Goal: Browse casually: Explore the website without a specific task or goal

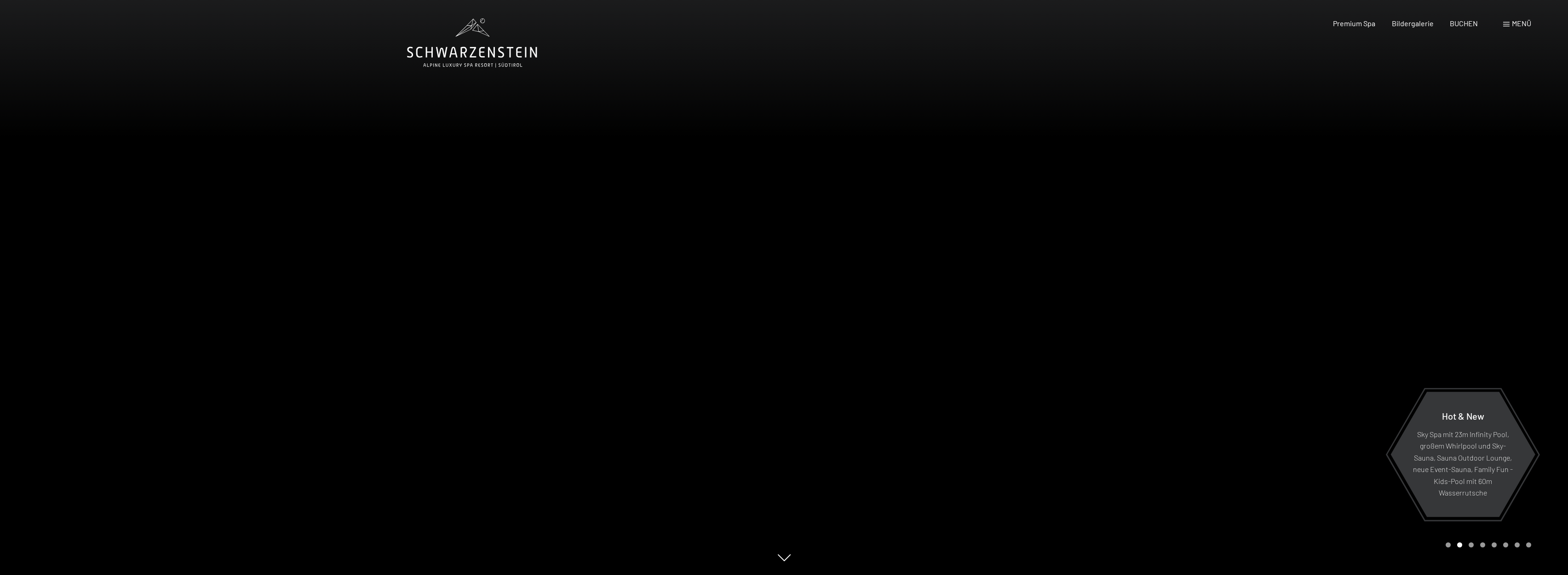
click at [475, 402] on div at bounding box center [392, 288] width 784 height 575
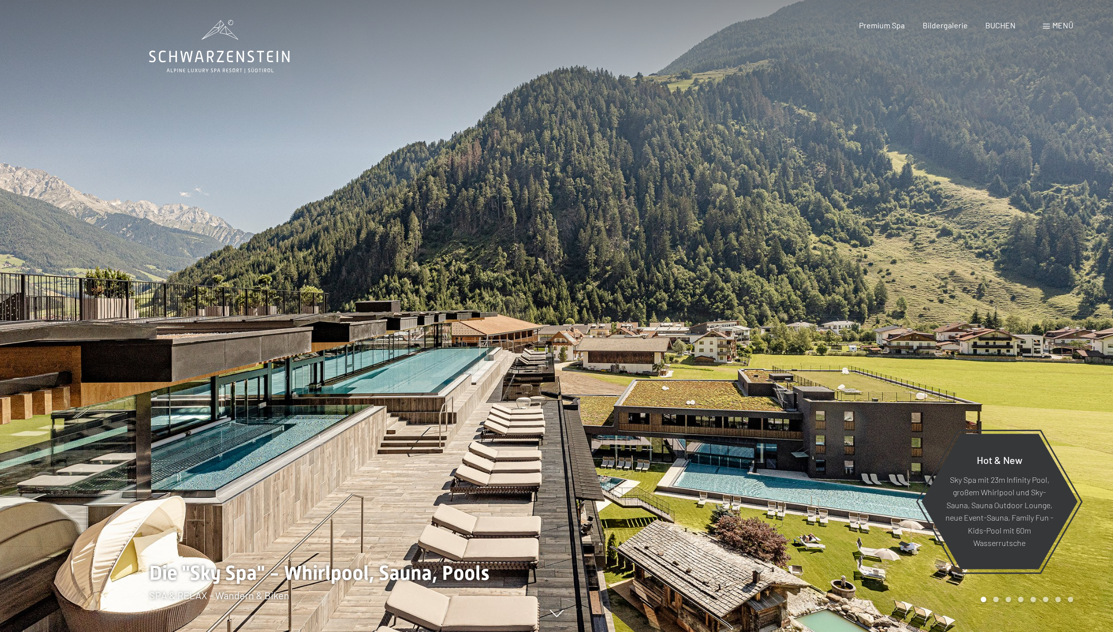
click at [333, 256] on div at bounding box center [278, 316] width 557 height 632
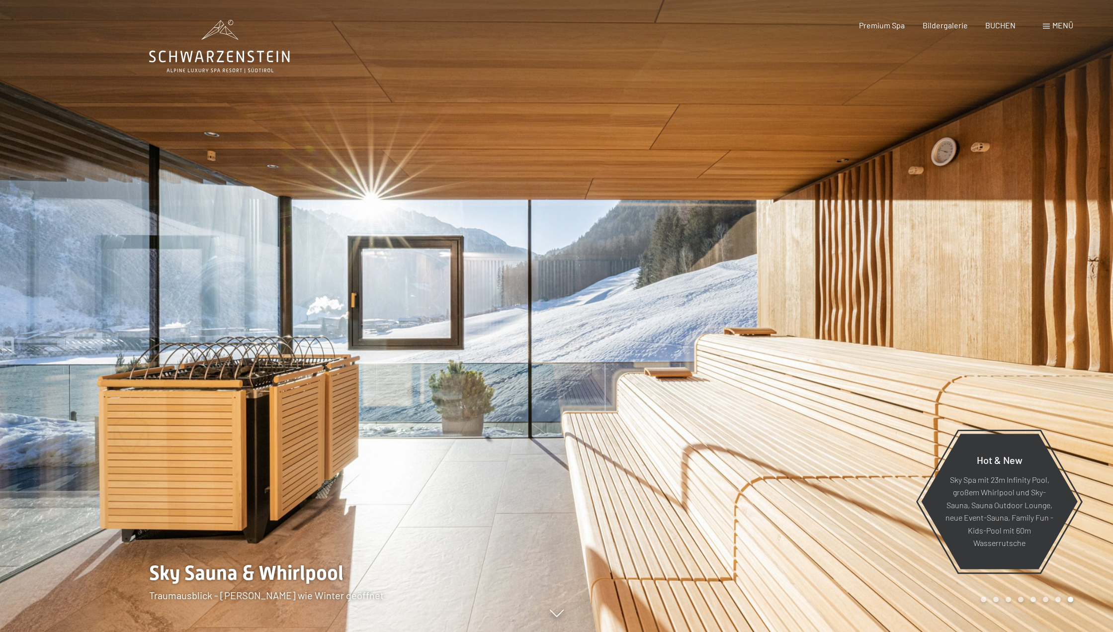
click at [793, 254] on div at bounding box center [835, 316] width 557 height 632
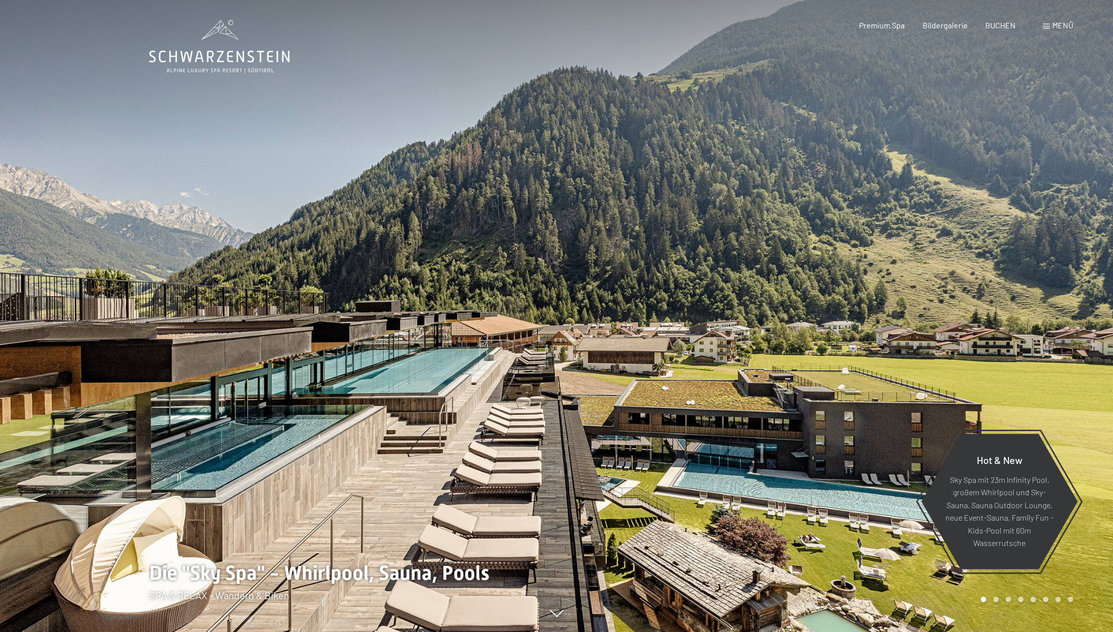
click at [793, 254] on div at bounding box center [835, 316] width 557 height 632
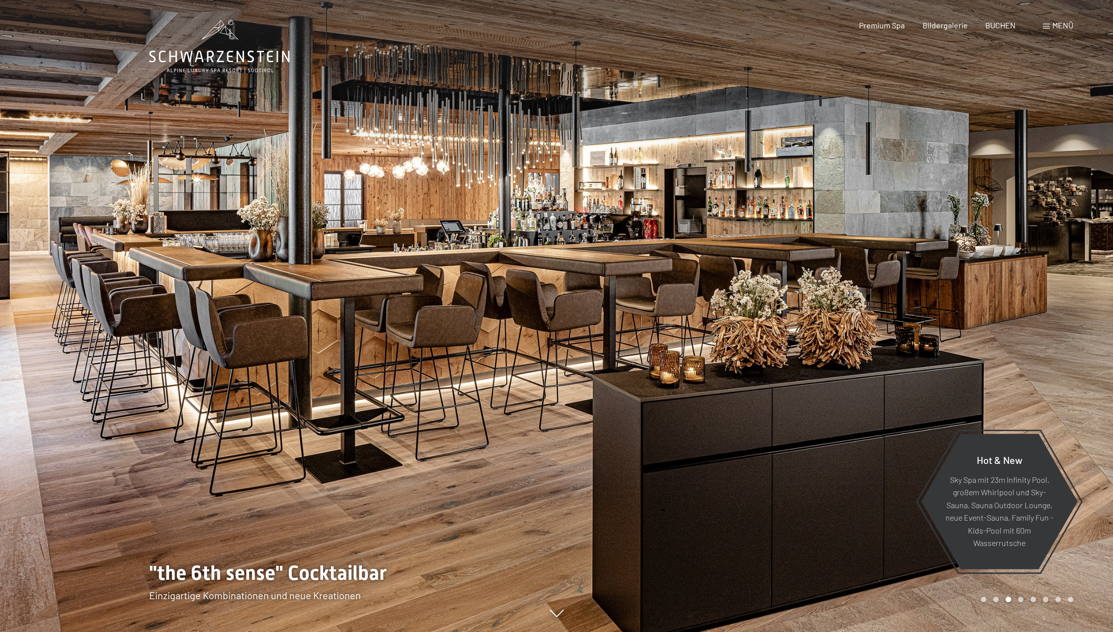
click at [469, 267] on div at bounding box center [278, 316] width 557 height 632
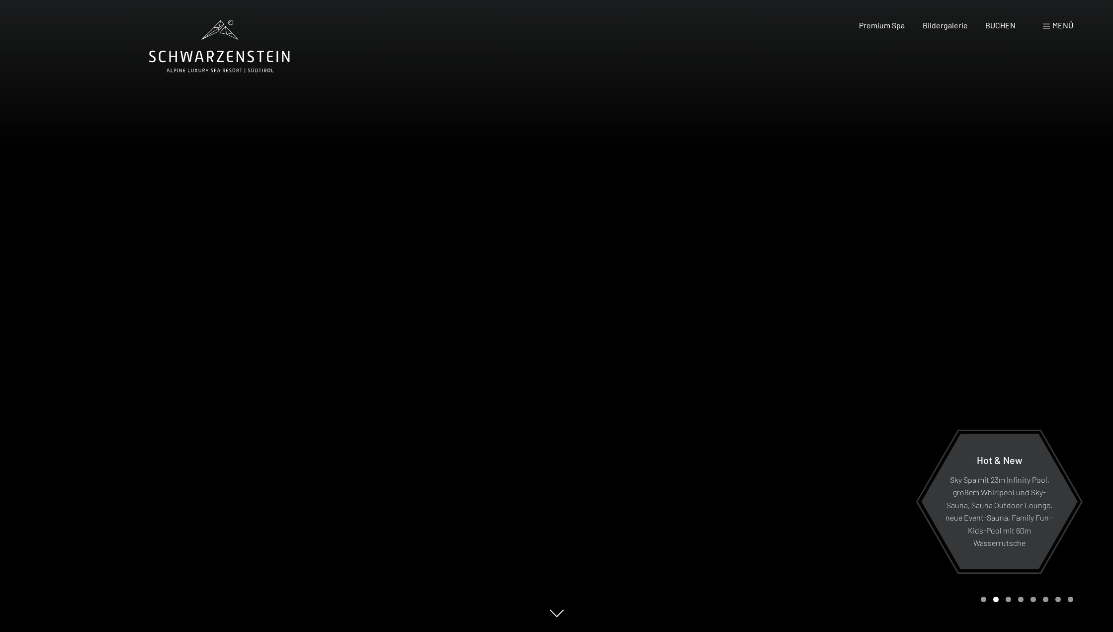
click at [466, 268] on div at bounding box center [278, 316] width 557 height 632
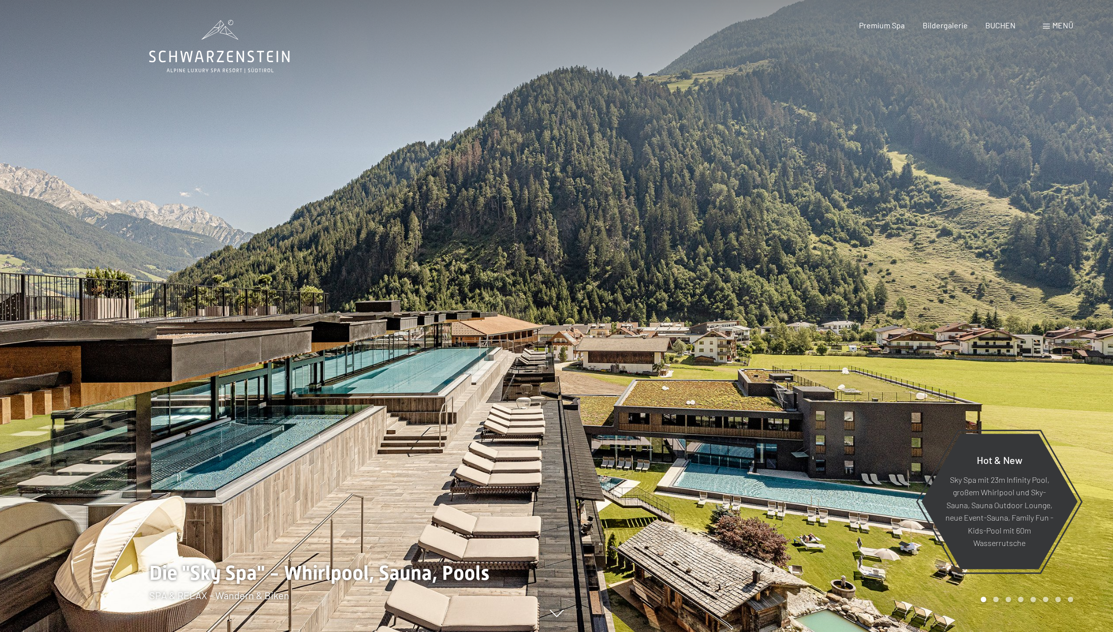
click at [331, 357] on div at bounding box center [278, 316] width 557 height 632
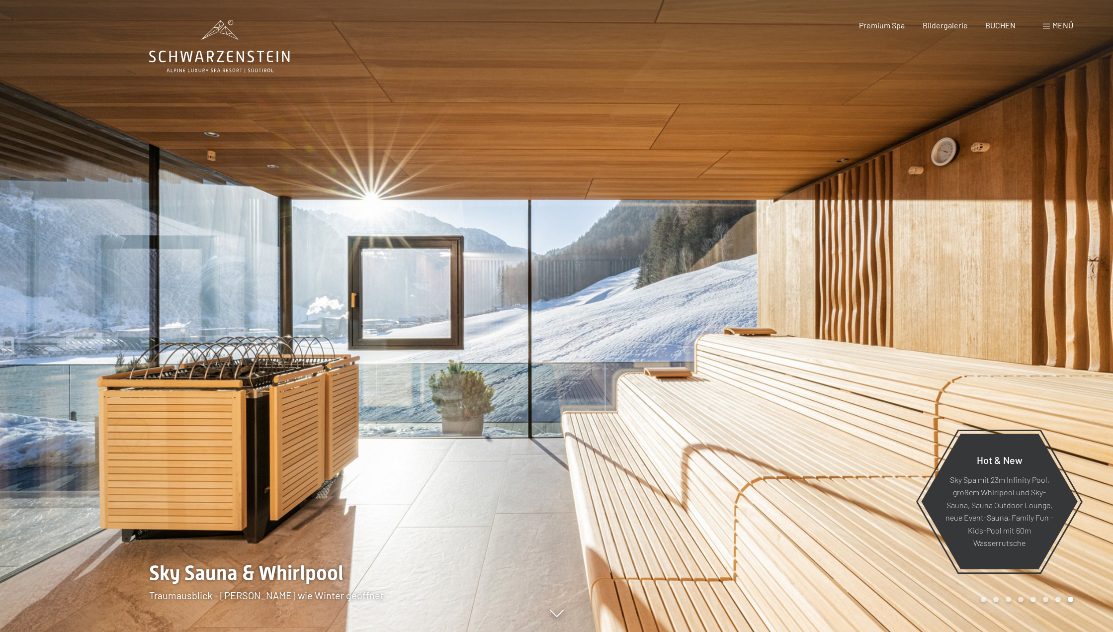
click at [329, 355] on div at bounding box center [278, 316] width 557 height 632
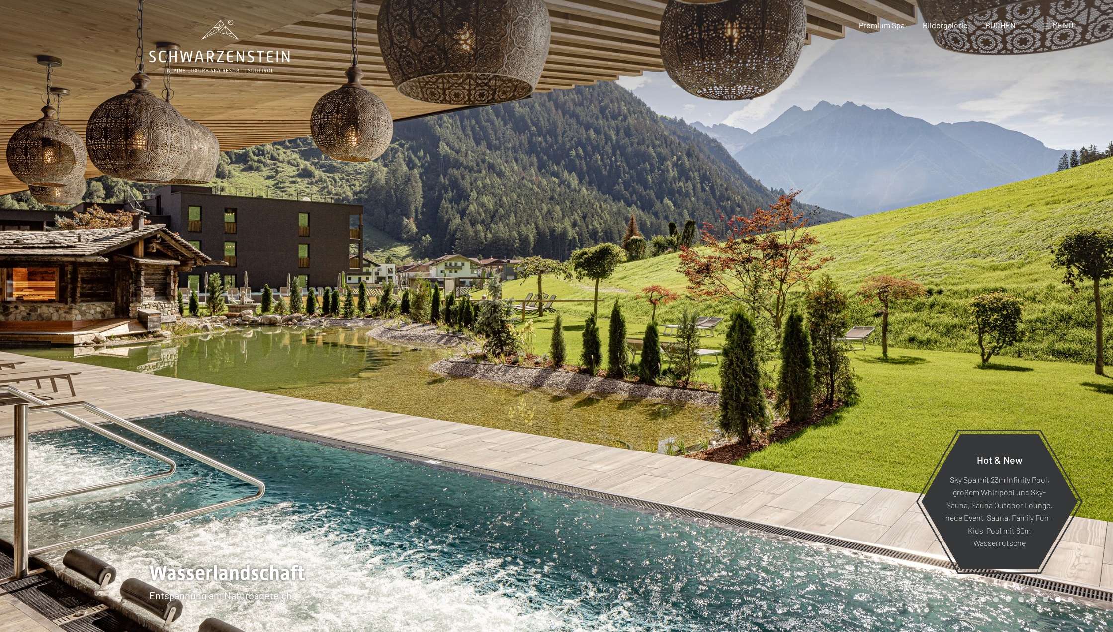
click at [324, 353] on div at bounding box center [278, 316] width 557 height 632
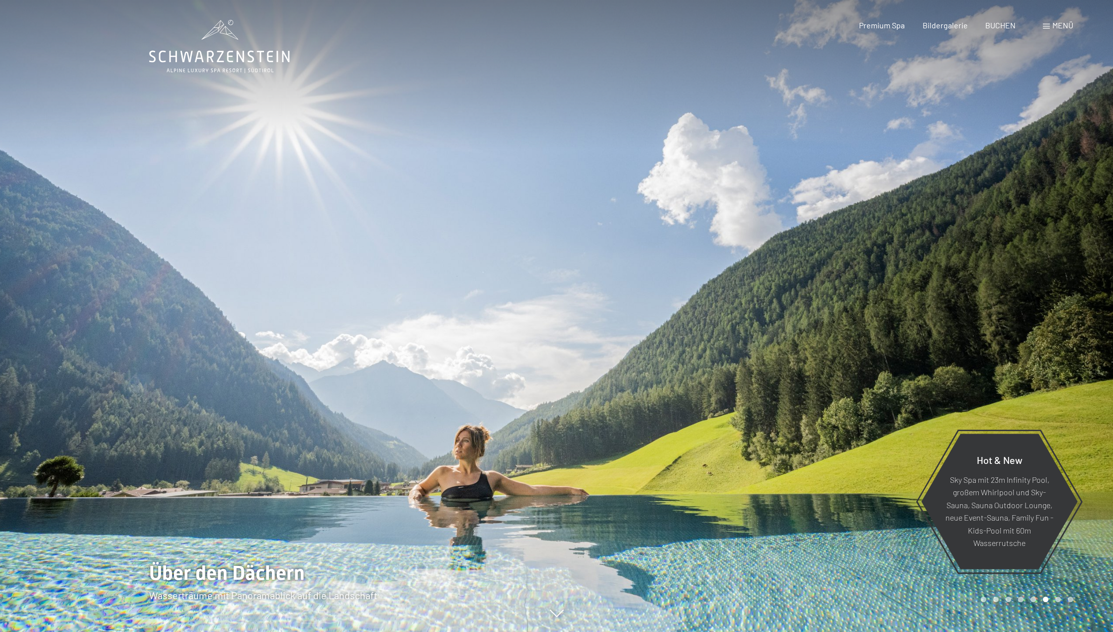
click at [324, 353] on div at bounding box center [278, 316] width 557 height 632
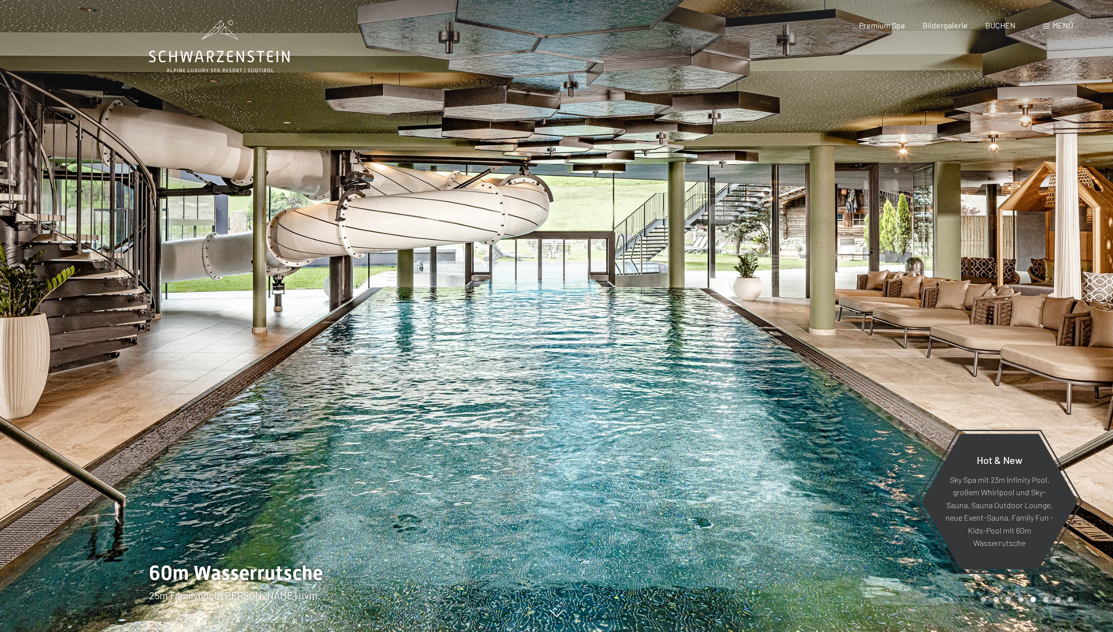
click at [324, 353] on div at bounding box center [278, 316] width 557 height 632
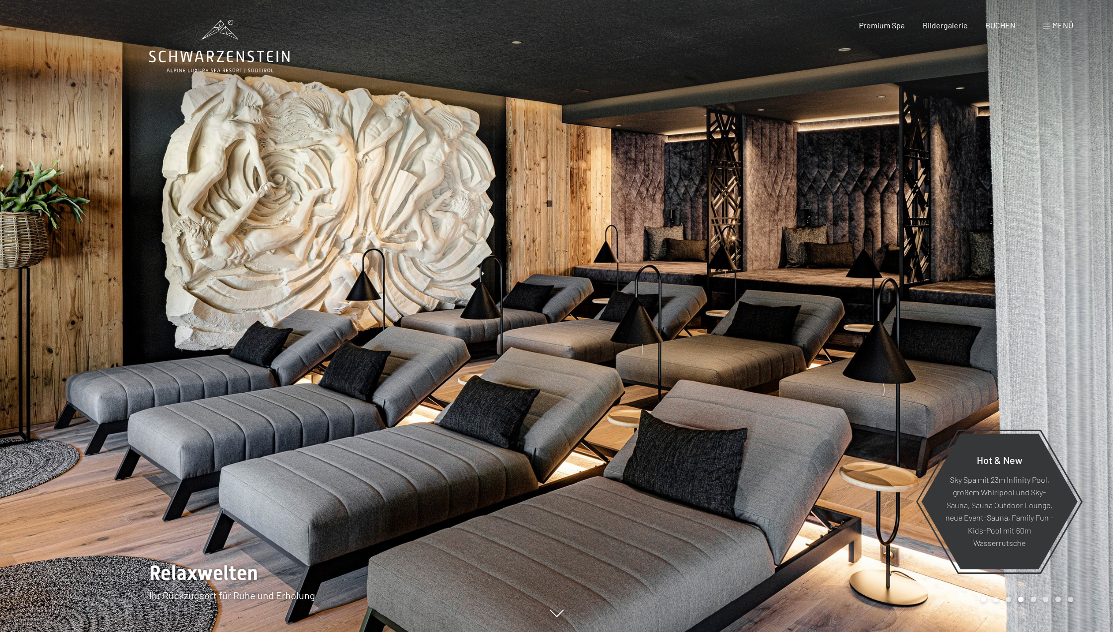
click at [324, 353] on div at bounding box center [278, 316] width 557 height 632
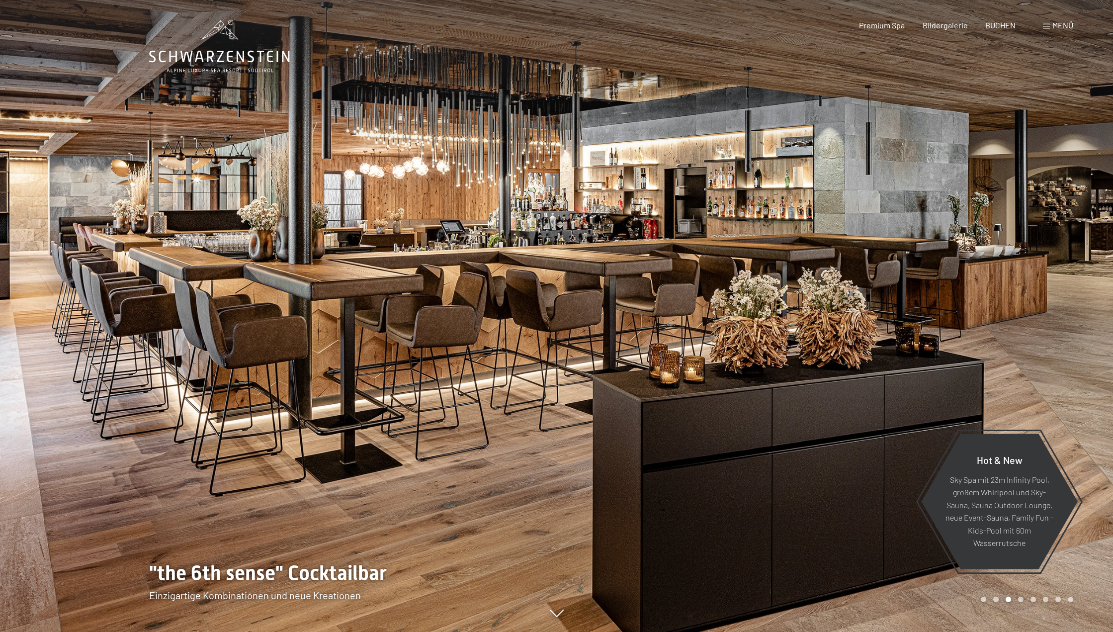
click at [324, 353] on div at bounding box center [278, 316] width 557 height 632
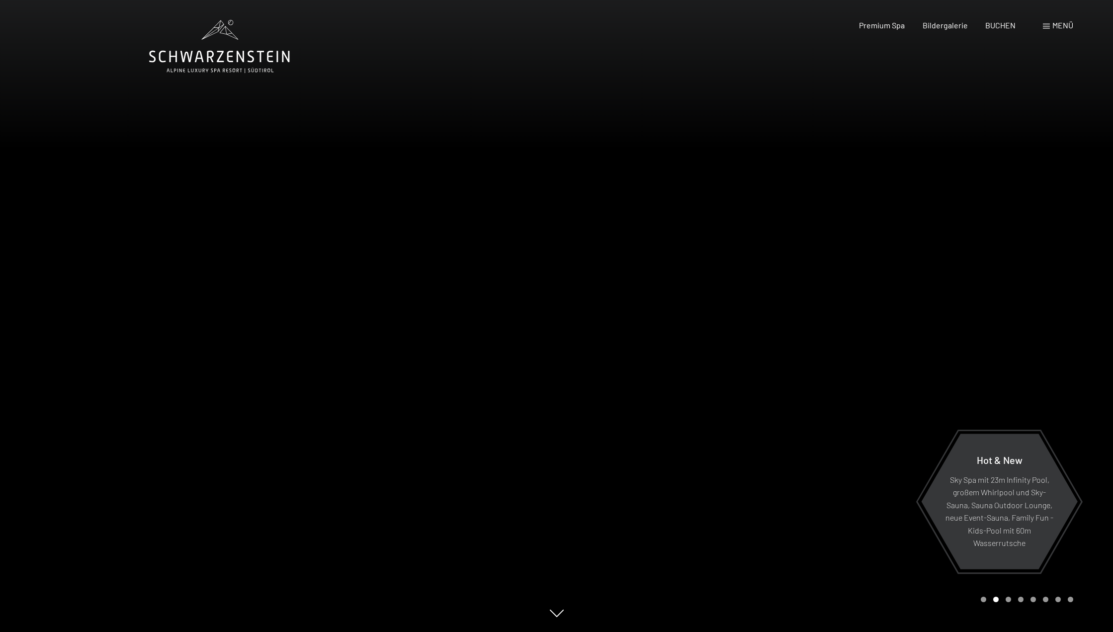
click at [151, 291] on div at bounding box center [278, 316] width 557 height 632
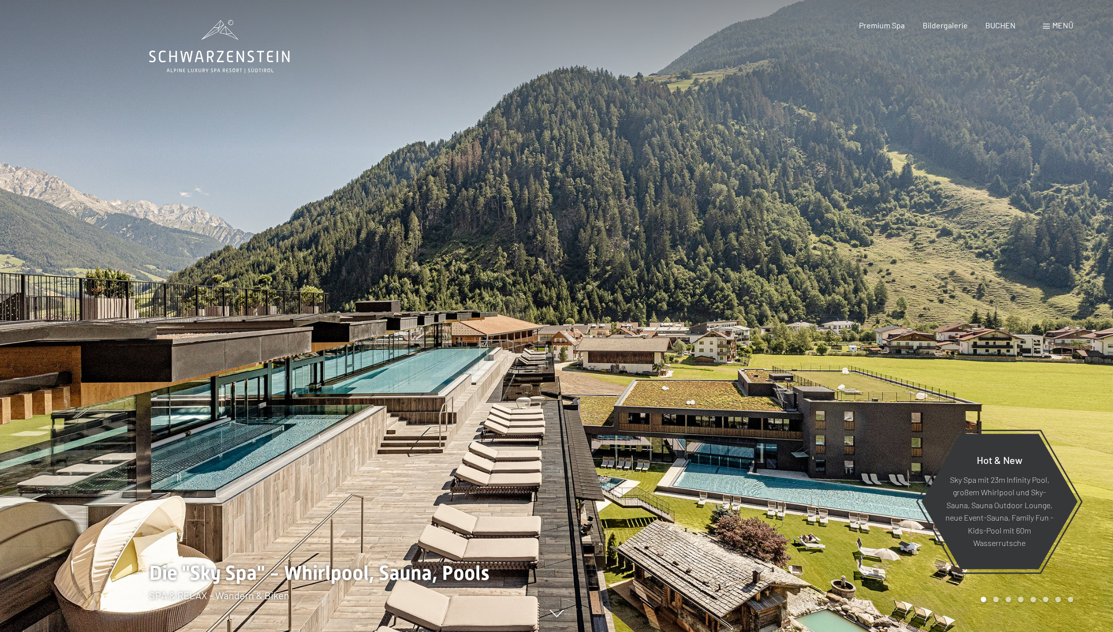
click at [141, 281] on div at bounding box center [278, 316] width 557 height 632
